Goal: Use online tool/utility: Utilize a website feature to perform a specific function

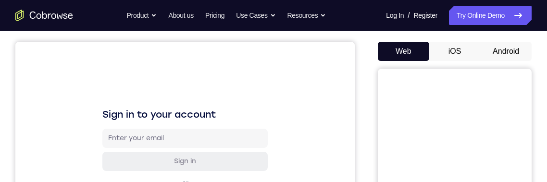
scroll to position [75, 0]
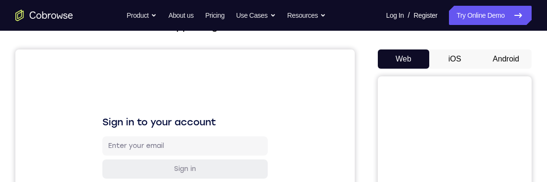
click at [517, 61] on button "Android" at bounding box center [505, 58] width 51 height 19
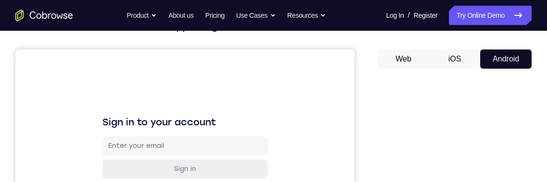
scroll to position [0, 0]
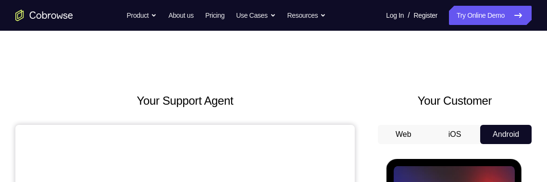
scroll to position [12, 0]
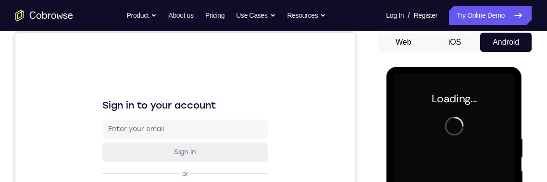
scroll to position [74, 0]
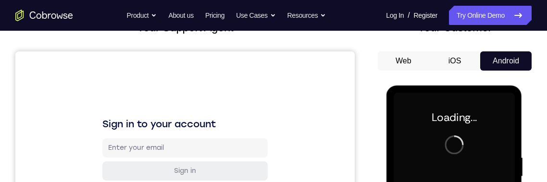
click at [409, 62] on button "Web" at bounding box center [403, 60] width 51 height 19
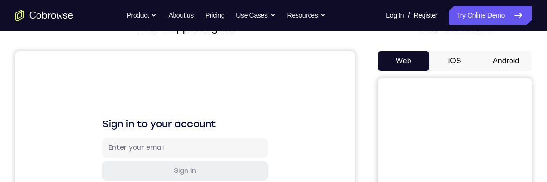
click at [507, 62] on button "Android" at bounding box center [505, 60] width 51 height 19
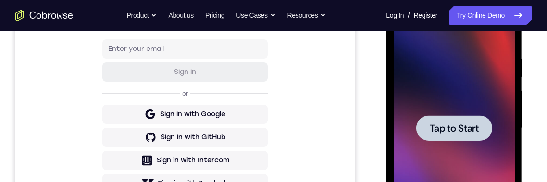
scroll to position [302, 0]
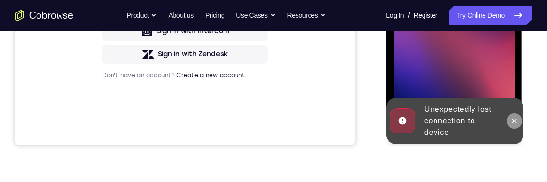
click at [521, 72] on div at bounding box center [513, 121] width 15 height 46
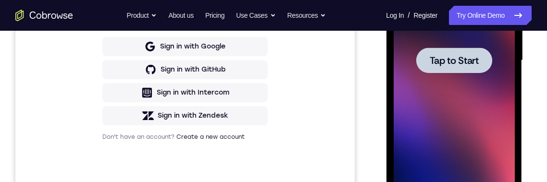
click at [495, 72] on div at bounding box center [453, 60] width 121 height 269
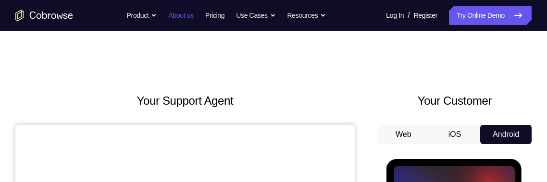
scroll to position [26, 0]
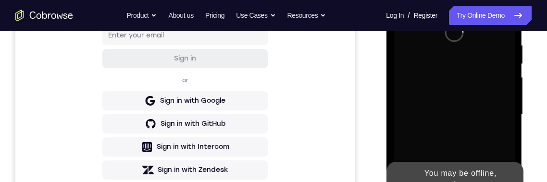
scroll to position [222, 0]
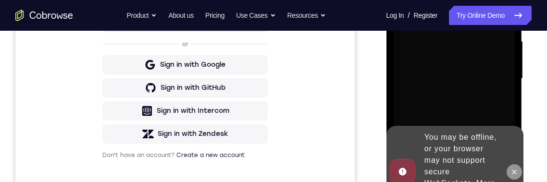
click at [520, 72] on button at bounding box center [513, 171] width 15 height 15
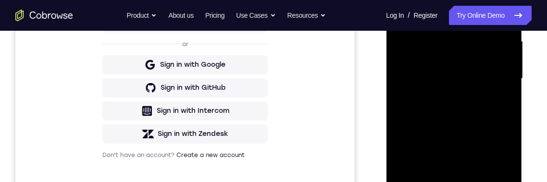
scroll to position [287, 0]
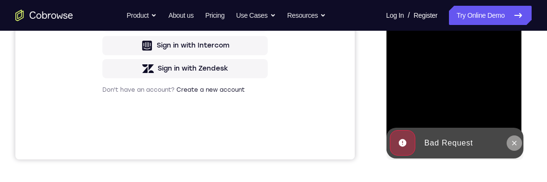
click at [521, 72] on button at bounding box center [513, 143] width 15 height 15
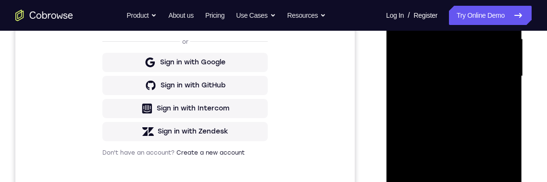
scroll to position [282, 0]
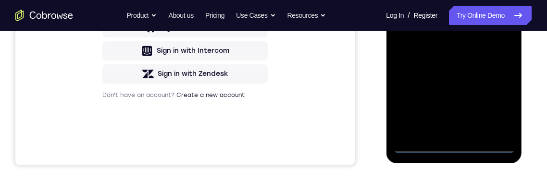
click at [454, 72] on div at bounding box center [453, 18] width 121 height 269
click at [498, 72] on div at bounding box center [453, 18] width 121 height 269
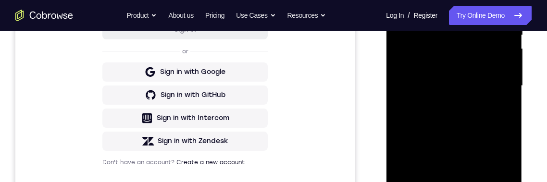
scroll to position [136, 0]
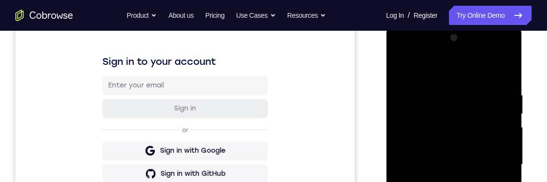
click at [487, 62] on div at bounding box center [453, 164] width 121 height 269
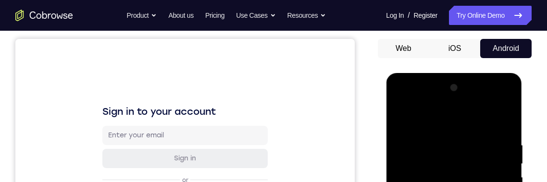
scroll to position [134, 0]
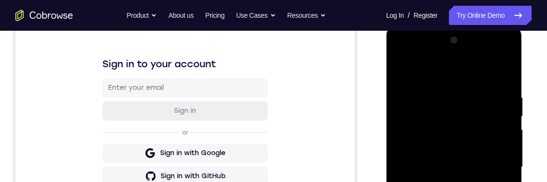
click at [445, 72] on div at bounding box center [453, 167] width 121 height 269
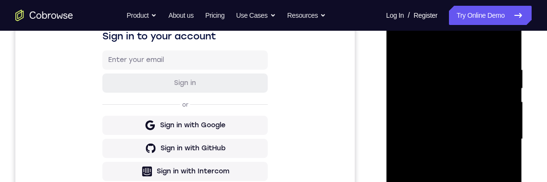
click at [480, 72] on div at bounding box center [453, 139] width 121 height 269
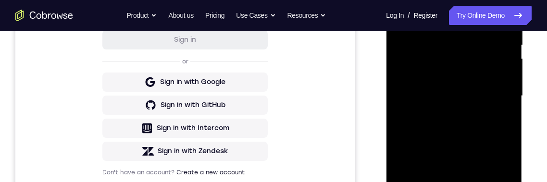
scroll to position [252, 0]
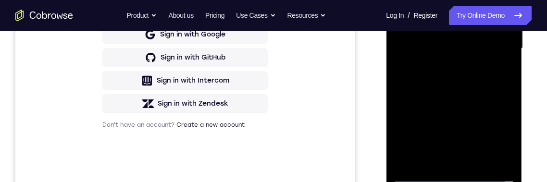
click at [444, 72] on div at bounding box center [453, 48] width 121 height 269
click at [490, 44] on div at bounding box center [453, 48] width 121 height 269
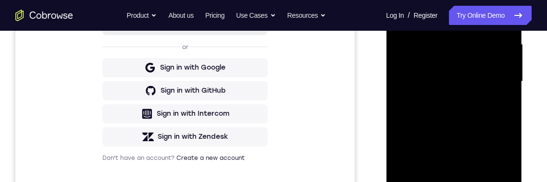
scroll to position [218, 0]
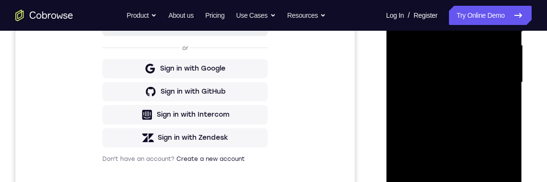
click at [467, 69] on div at bounding box center [453, 82] width 121 height 269
click at [494, 72] on div at bounding box center [453, 82] width 121 height 269
click at [492, 72] on div at bounding box center [453, 82] width 121 height 269
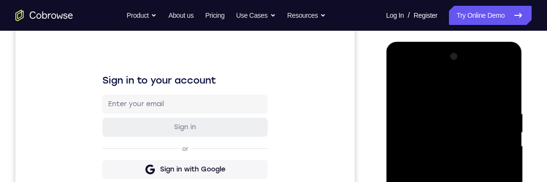
scroll to position [135, 0]
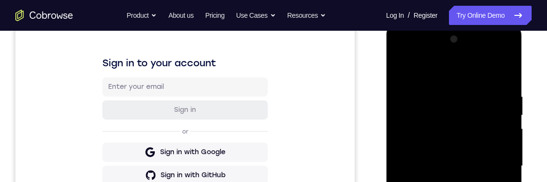
click at [507, 69] on div at bounding box center [453, 166] width 121 height 269
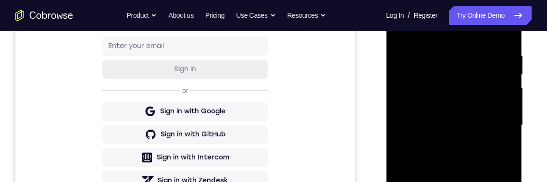
click at [471, 72] on div at bounding box center [453, 125] width 121 height 269
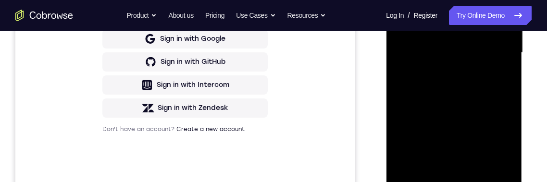
scroll to position [247, 0]
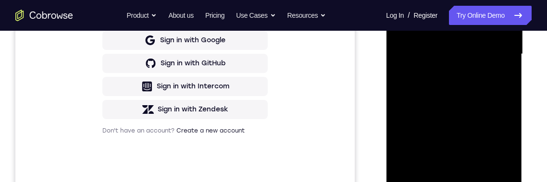
click at [501, 72] on div at bounding box center [453, 54] width 121 height 269
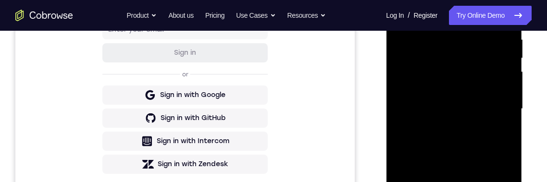
scroll to position [162, 0]
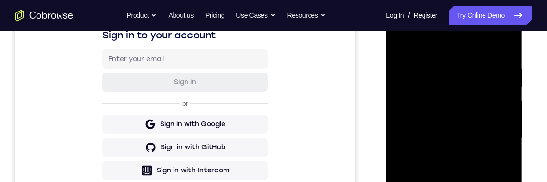
click at [443, 65] on div at bounding box center [453, 138] width 121 height 269
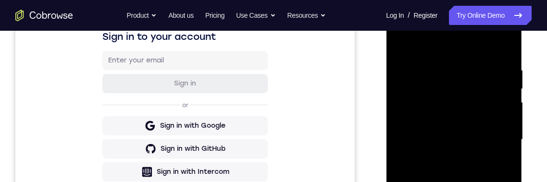
scroll to position [161, 0]
click at [500, 72] on div at bounding box center [453, 139] width 121 height 269
click at [506, 72] on div at bounding box center [453, 139] width 121 height 269
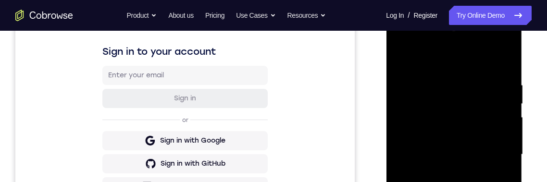
scroll to position [165, 0]
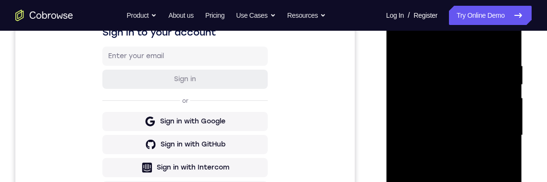
click at [507, 72] on div at bounding box center [453, 135] width 121 height 269
click at [500, 72] on div at bounding box center [453, 135] width 121 height 269
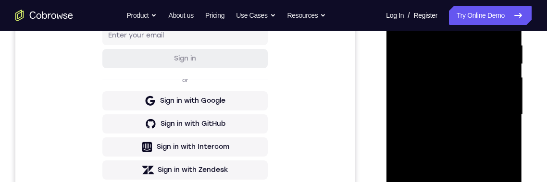
scroll to position [187, 0]
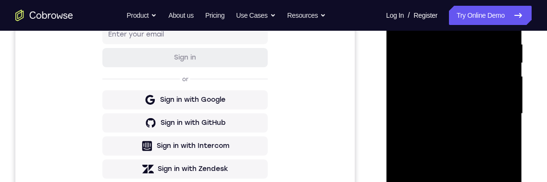
click at [401, 72] on div at bounding box center [453, 113] width 121 height 269
click at [394, 72] on div at bounding box center [453, 113] width 121 height 269
click at [513, 72] on div at bounding box center [453, 113] width 121 height 269
click at [508, 72] on div at bounding box center [453, 113] width 121 height 269
click at [504, 72] on div at bounding box center [453, 113] width 121 height 269
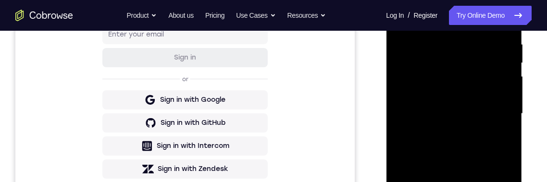
click at [507, 72] on div at bounding box center [453, 113] width 121 height 269
click at [398, 72] on div at bounding box center [453, 113] width 121 height 269
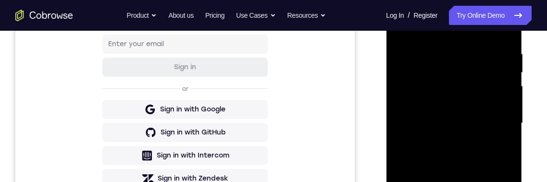
scroll to position [196, 0]
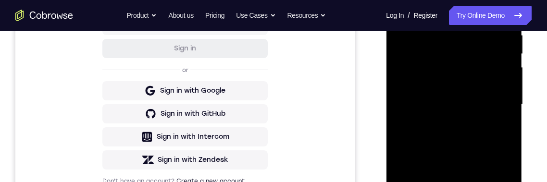
click at [509, 72] on div at bounding box center [453, 104] width 121 height 269
click at [512, 72] on div at bounding box center [453, 104] width 121 height 269
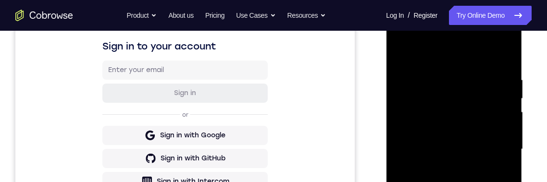
scroll to position [179, 0]
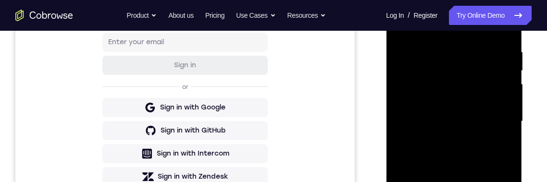
click at [505, 72] on div at bounding box center [453, 121] width 121 height 269
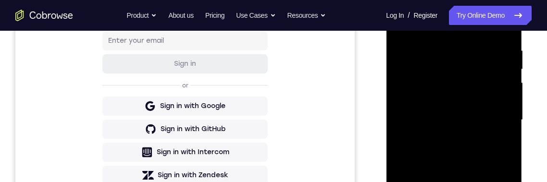
click at [507, 72] on div at bounding box center [453, 120] width 121 height 269
click at [510, 72] on div at bounding box center [453, 120] width 121 height 269
click at [509, 72] on div at bounding box center [453, 120] width 121 height 269
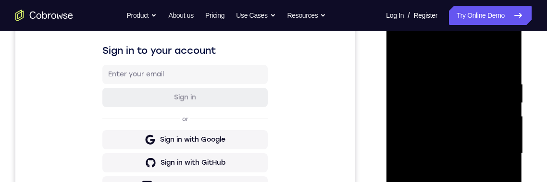
scroll to position [153, 0]
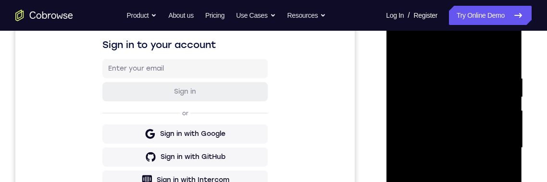
click at [508, 72] on div at bounding box center [453, 147] width 121 height 269
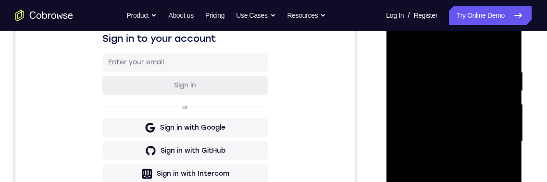
click at [512, 72] on div at bounding box center [453, 141] width 121 height 269
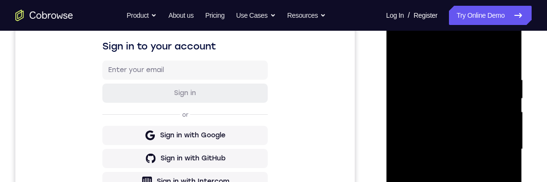
scroll to position [176, 0]
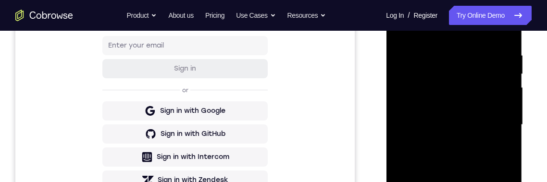
click at [500, 72] on div at bounding box center [453, 124] width 121 height 269
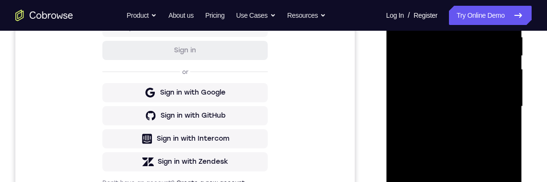
scroll to position [198, 0]
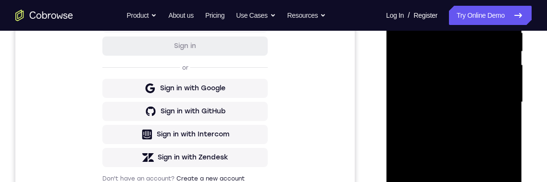
click at [507, 72] on div at bounding box center [453, 102] width 121 height 269
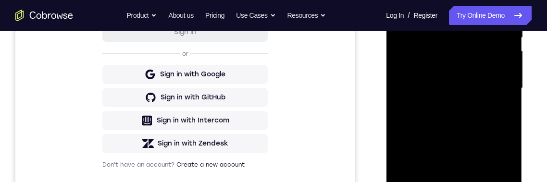
click at [509, 72] on div at bounding box center [453, 88] width 121 height 269
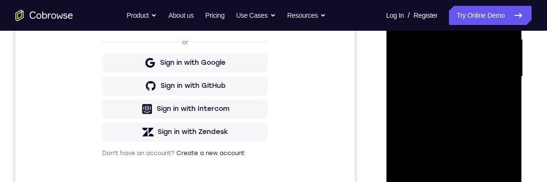
scroll to position [224, 0]
click at [500, 72] on div at bounding box center [453, 76] width 121 height 269
click at [513, 72] on div at bounding box center [453, 76] width 121 height 269
click at [507, 72] on div at bounding box center [453, 76] width 121 height 269
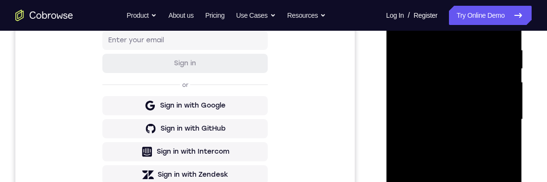
click at [509, 72] on div at bounding box center [453, 119] width 121 height 269
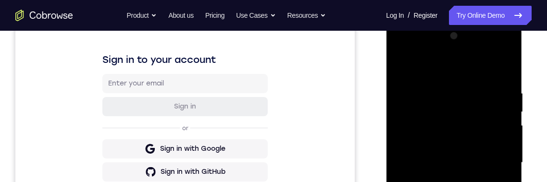
click at [512, 72] on div at bounding box center [453, 162] width 121 height 269
click at [507, 67] on div at bounding box center [453, 162] width 121 height 269
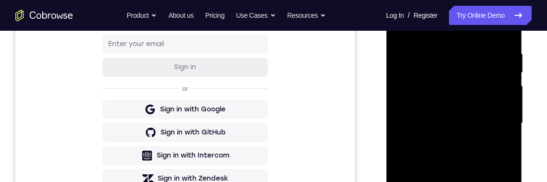
scroll to position [218, 0]
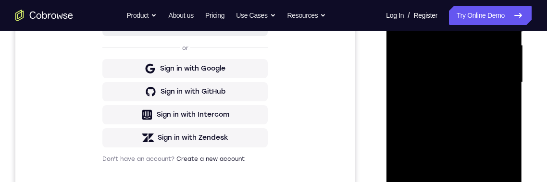
click at [408, 72] on div at bounding box center [453, 82] width 121 height 269
click at [459, 72] on div at bounding box center [453, 82] width 121 height 269
click at [443, 72] on div at bounding box center [453, 82] width 121 height 269
click at [445, 72] on div at bounding box center [453, 82] width 121 height 269
click at [429, 72] on div at bounding box center [453, 82] width 121 height 269
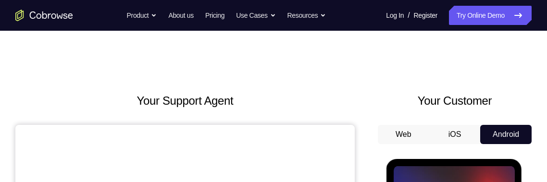
scroll to position [111, 0]
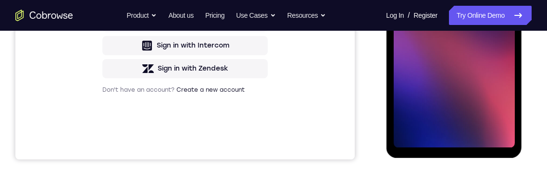
click at [493, 72] on div at bounding box center [453, 13] width 121 height 269
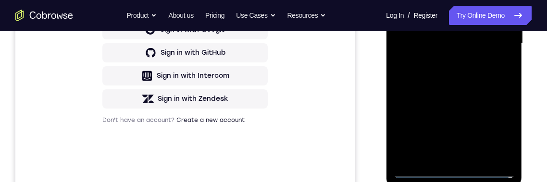
scroll to position [268, 0]
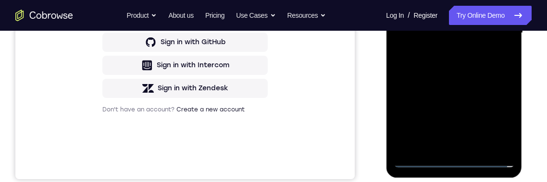
click at [451, 72] on div at bounding box center [453, 33] width 121 height 269
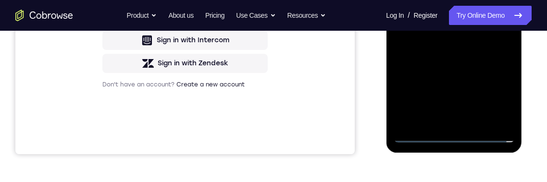
click at [505, 72] on div at bounding box center [453, 8] width 121 height 269
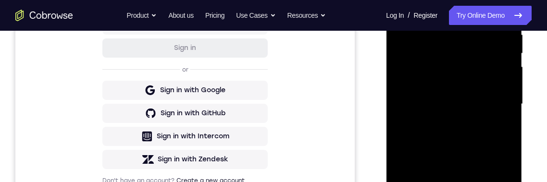
scroll to position [196, 0]
click at [465, 6] on div at bounding box center [453, 104] width 121 height 269
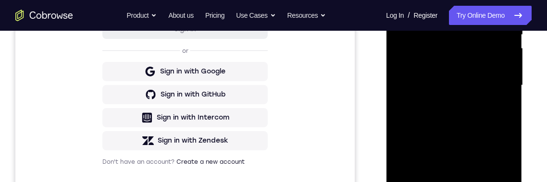
scroll to position [243, 0]
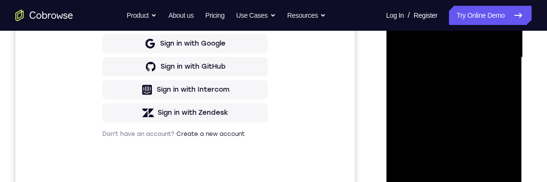
click at [496, 57] on div at bounding box center [453, 57] width 121 height 269
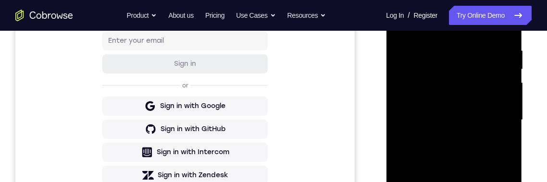
scroll to position [201, 0]
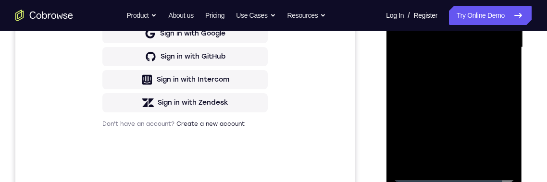
click at [444, 72] on div at bounding box center [453, 47] width 121 height 269
click at [445, 72] on div at bounding box center [453, 47] width 121 height 269
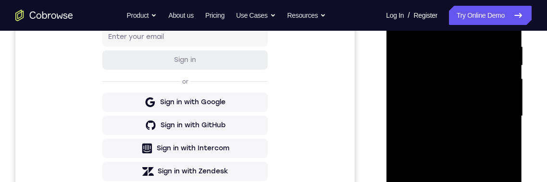
scroll to position [253, 0]
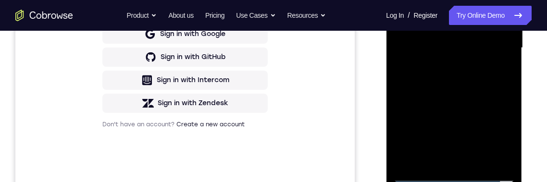
click at [422, 72] on div at bounding box center [453, 47] width 121 height 269
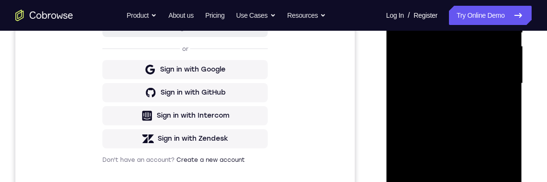
scroll to position [185, 0]
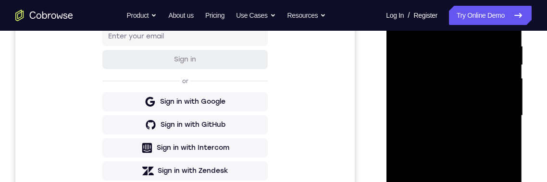
click at [488, 72] on div at bounding box center [453, 115] width 121 height 269
click at [470, 72] on div at bounding box center [453, 115] width 121 height 269
click at [465, 72] on div at bounding box center [453, 115] width 121 height 269
click at [499, 72] on div at bounding box center [453, 115] width 121 height 269
click at [490, 72] on div at bounding box center [453, 115] width 121 height 269
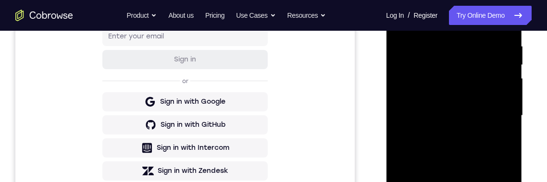
click at [493, 72] on div at bounding box center [453, 115] width 121 height 269
click at [497, 72] on div at bounding box center [453, 115] width 121 height 269
click at [491, 72] on div at bounding box center [453, 115] width 121 height 269
click at [485, 72] on div at bounding box center [453, 115] width 121 height 269
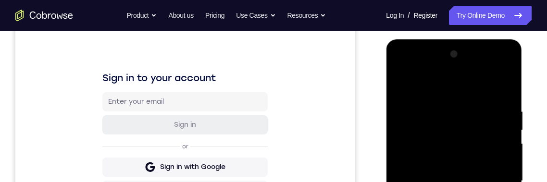
scroll to position [109, 0]
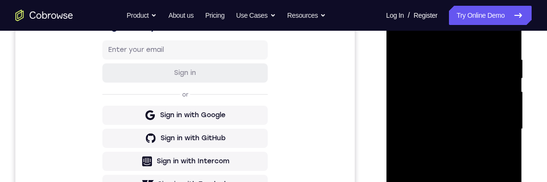
scroll to position [171, 0]
click at [496, 72] on div at bounding box center [453, 130] width 121 height 269
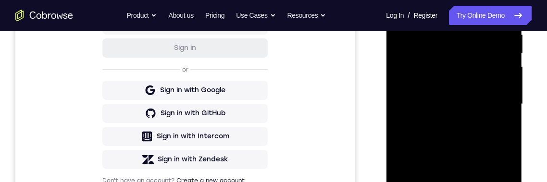
scroll to position [202, 0]
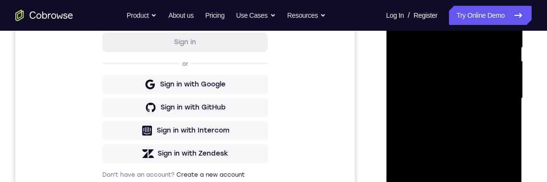
click at [485, 72] on div at bounding box center [453, 98] width 121 height 269
click at [449, 72] on div at bounding box center [453, 98] width 121 height 269
click at [480, 72] on div at bounding box center [453, 98] width 121 height 269
click at [482, 72] on div at bounding box center [453, 98] width 121 height 269
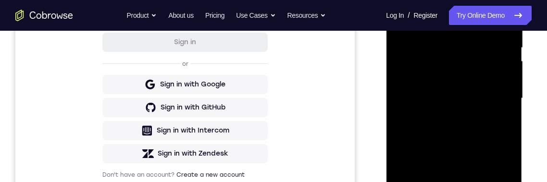
scroll to position [242, 0]
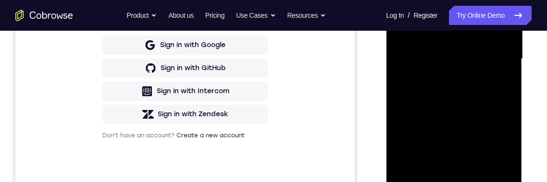
click at [486, 72] on div at bounding box center [453, 59] width 121 height 269
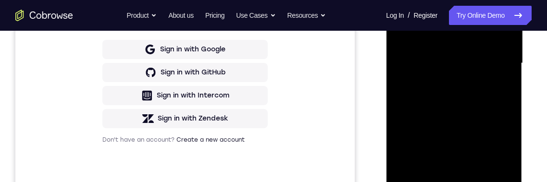
click at [496, 72] on div at bounding box center [453, 63] width 121 height 269
click at [495, 60] on div at bounding box center [453, 63] width 121 height 269
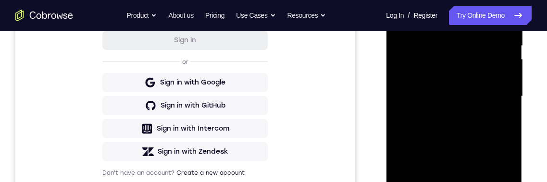
scroll to position [242, 0]
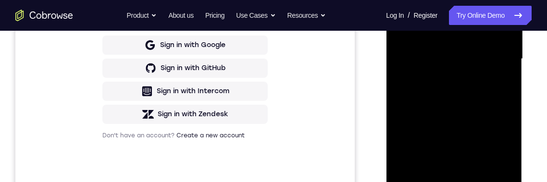
click at [452, 72] on div at bounding box center [453, 59] width 121 height 269
click at [498, 72] on div at bounding box center [453, 59] width 121 height 269
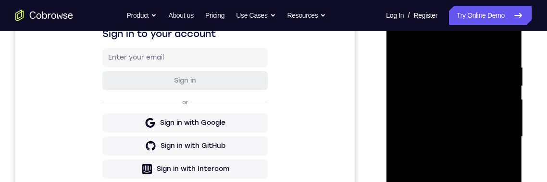
click at [404, 43] on div at bounding box center [453, 136] width 121 height 269
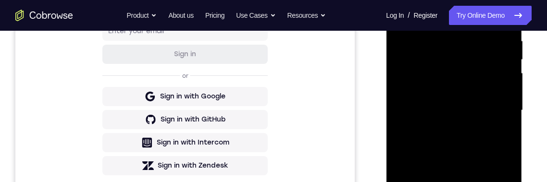
scroll to position [191, 0]
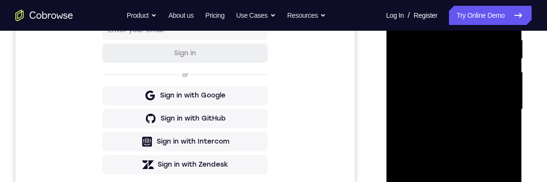
click at [459, 55] on div at bounding box center [453, 109] width 121 height 269
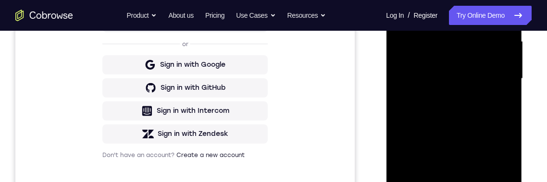
click at [409, 72] on div at bounding box center [453, 78] width 121 height 269
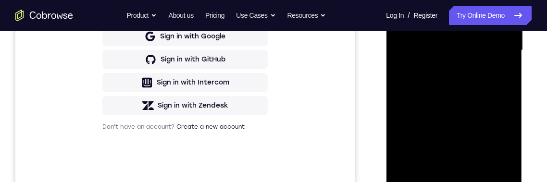
click at [434, 72] on div at bounding box center [453, 50] width 121 height 269
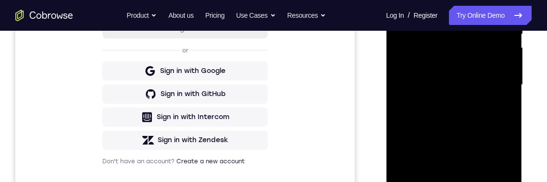
click at [494, 72] on div at bounding box center [453, 85] width 121 height 269
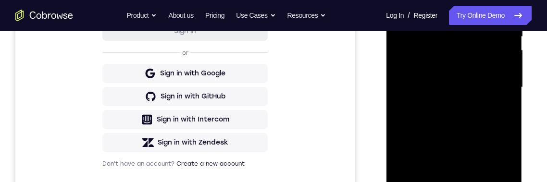
scroll to position [237, 0]
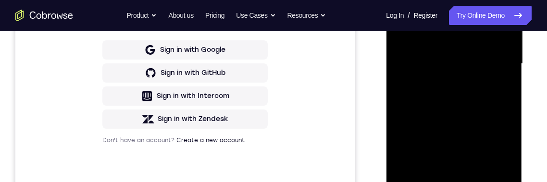
click at [488, 62] on div at bounding box center [453, 63] width 121 height 269
click at [453, 72] on div at bounding box center [453, 63] width 121 height 269
click at [505, 72] on div at bounding box center [453, 63] width 121 height 269
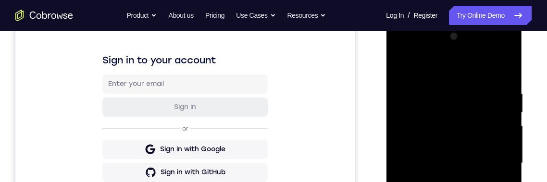
click at [401, 66] on div at bounding box center [453, 163] width 121 height 269
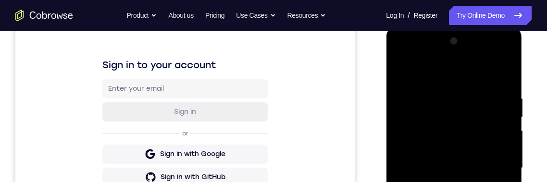
click at [404, 72] on div at bounding box center [453, 168] width 121 height 269
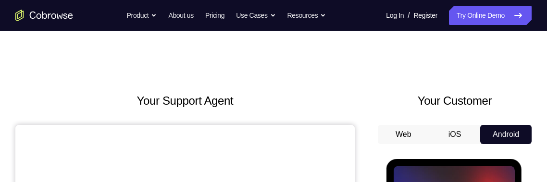
scroll to position [12, 0]
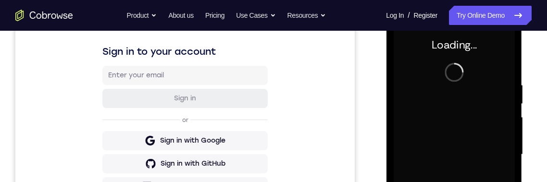
scroll to position [252, 0]
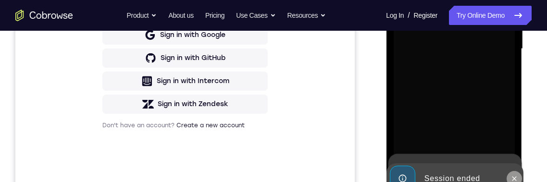
click at [513, 72] on icon at bounding box center [514, 178] width 4 height 4
click at [519, 72] on button at bounding box center [512, 170] width 15 height 15
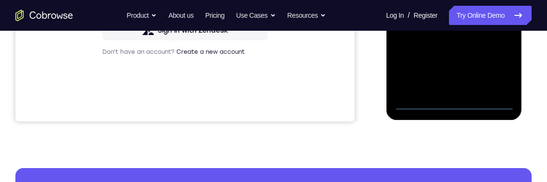
scroll to position [294, 0]
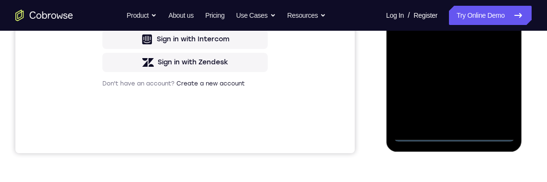
click at [454, 72] on div at bounding box center [453, 7] width 121 height 269
click at [459, 72] on div at bounding box center [453, 7] width 121 height 269
click at [497, 72] on div at bounding box center [453, 7] width 121 height 269
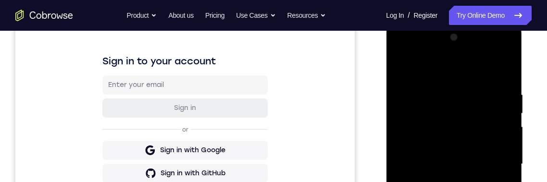
scroll to position [137, 0]
click at [466, 72] on div at bounding box center [453, 163] width 121 height 269
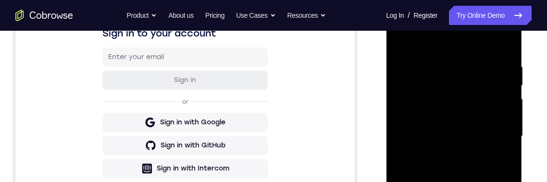
click at [498, 72] on div at bounding box center [453, 136] width 121 height 269
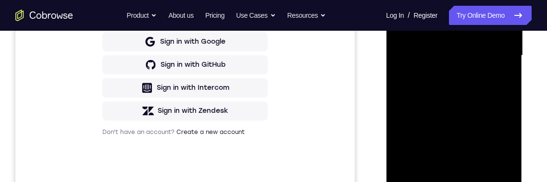
scroll to position [281, 0]
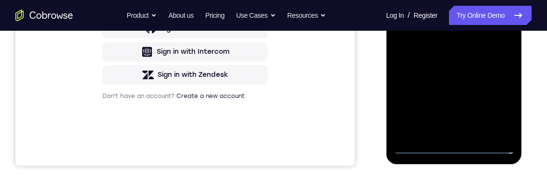
click at [448, 72] on div at bounding box center [453, 19] width 121 height 269
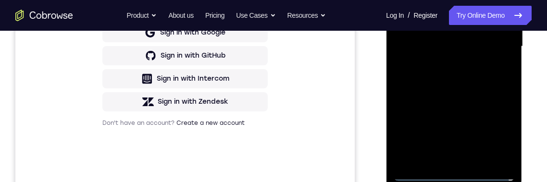
scroll to position [165, 0]
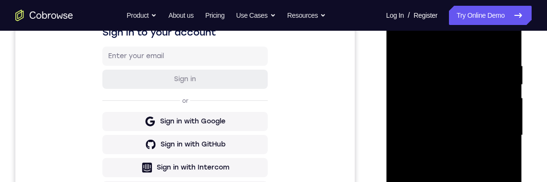
click at [487, 72] on div at bounding box center [453, 135] width 121 height 269
click at [476, 72] on div at bounding box center [453, 135] width 121 height 269
click at [491, 72] on div at bounding box center [453, 135] width 121 height 269
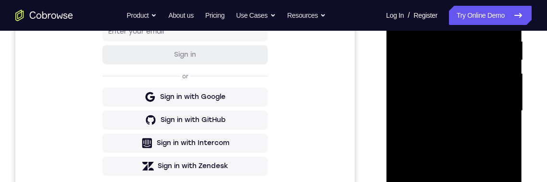
click at [496, 72] on div at bounding box center [453, 110] width 121 height 269
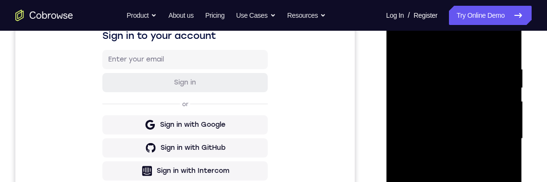
scroll to position [179, 0]
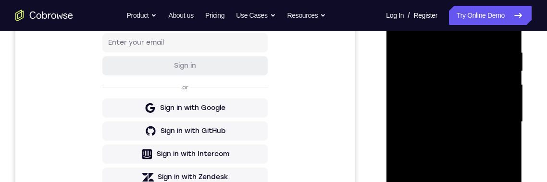
click at [489, 72] on div at bounding box center [453, 122] width 121 height 269
click at [433, 72] on div at bounding box center [453, 122] width 121 height 269
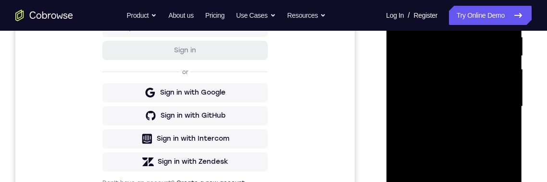
click at [447, 72] on div at bounding box center [453, 106] width 121 height 269
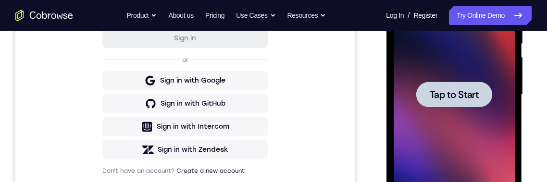
scroll to position [234, 0]
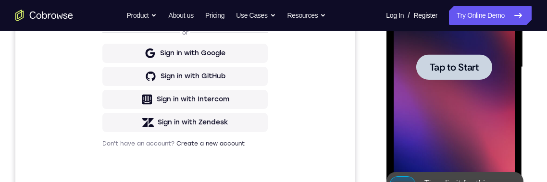
click at [449, 72] on div at bounding box center [453, 67] width 121 height 269
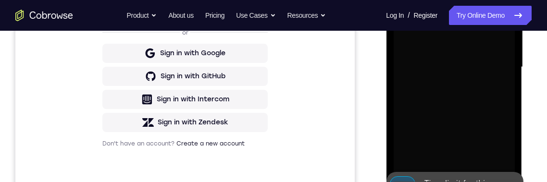
scroll to position [303, 0]
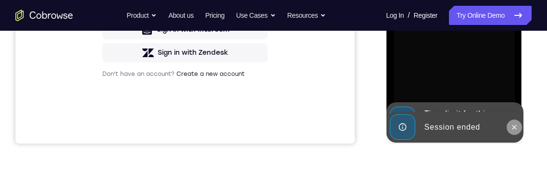
click at [514, 72] on icon at bounding box center [514, 128] width 8 height 8
click at [508, 72] on button at bounding box center [513, 119] width 15 height 15
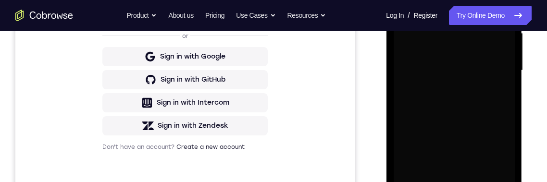
click at [537, 69] on div "Your Support Agent Your Customer Web iOS Android Next Steps We’d be happy to gi…" at bounding box center [273, 118] width 547 height 634
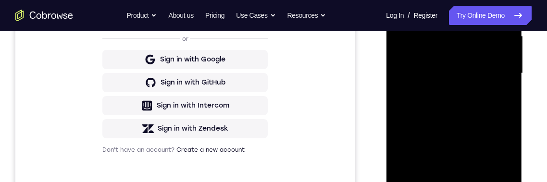
scroll to position [386, 0]
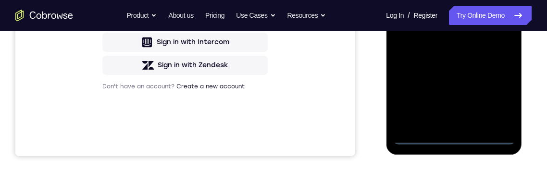
click at [458, 72] on div at bounding box center [453, 10] width 121 height 269
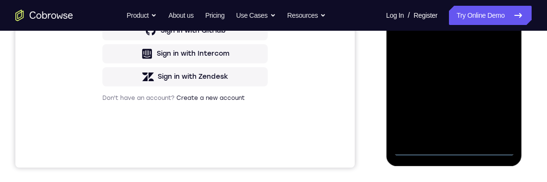
click at [502, 72] on div at bounding box center [453, 21] width 121 height 269
click at [521, 60] on div at bounding box center [454, 23] width 136 height 286
click at [521, 72] on div at bounding box center [454, 23] width 136 height 286
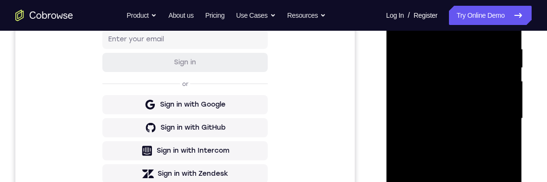
scroll to position [168, 0]
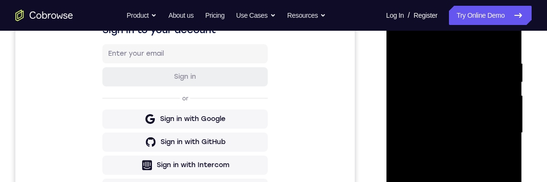
click at [471, 38] on div at bounding box center [453, 133] width 121 height 269
click at [78, 72] on div "Sign in to your account Sign in or Sign in with Google Sign in with GitHub Sign…" at bounding box center [184, 118] width 339 height 322
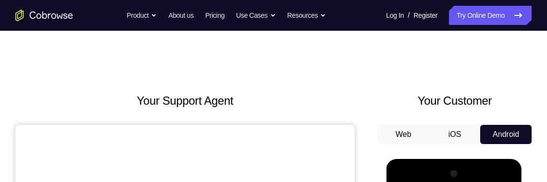
scroll to position [129, 0]
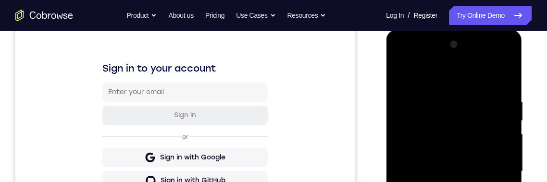
click at [499, 72] on div at bounding box center [453, 171] width 121 height 269
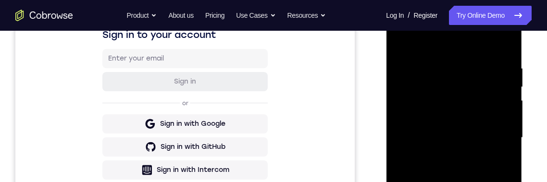
scroll to position [297, 0]
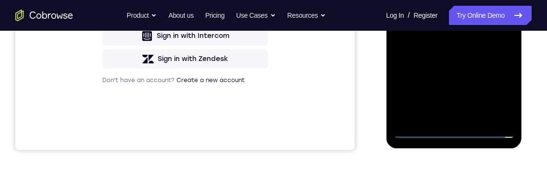
click at [449, 19] on div at bounding box center [453, 3] width 121 height 269
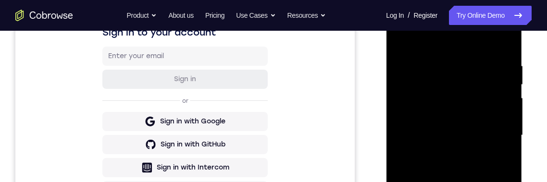
click at [461, 72] on div at bounding box center [453, 135] width 121 height 269
click at [474, 72] on div at bounding box center [453, 135] width 121 height 269
click at [484, 72] on div at bounding box center [453, 135] width 121 height 269
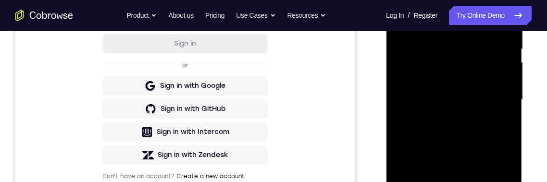
scroll to position [154, 0]
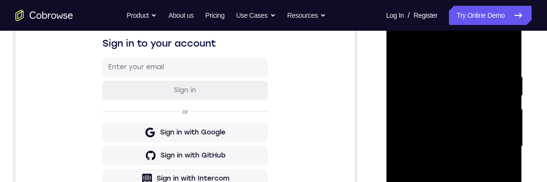
click at [497, 72] on div at bounding box center [453, 146] width 121 height 269
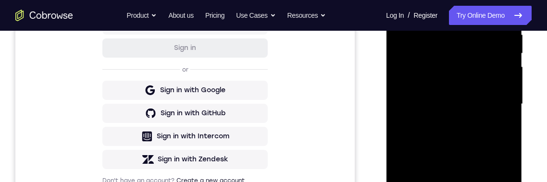
scroll to position [181, 0]
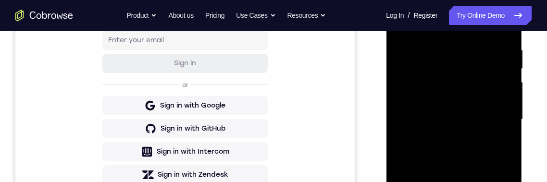
click at [508, 25] on div at bounding box center [453, 119] width 121 height 269
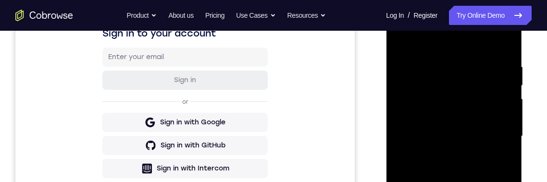
click at [482, 72] on div at bounding box center [453, 136] width 121 height 269
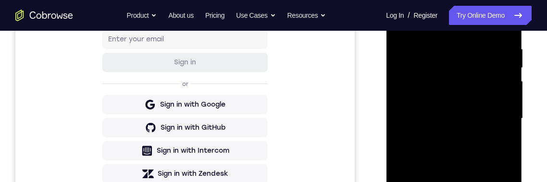
scroll to position [204, 0]
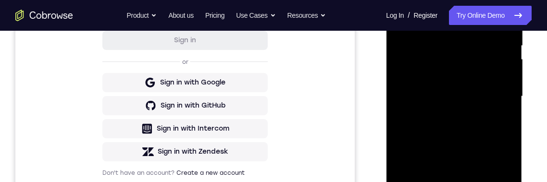
click at [500, 72] on div at bounding box center [453, 96] width 121 height 269
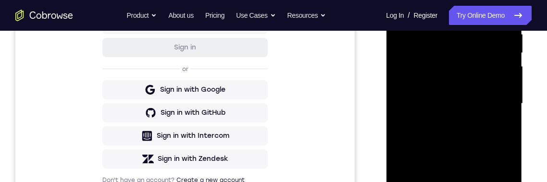
scroll to position [124, 0]
